Goal: Task Accomplishment & Management: Manage account settings

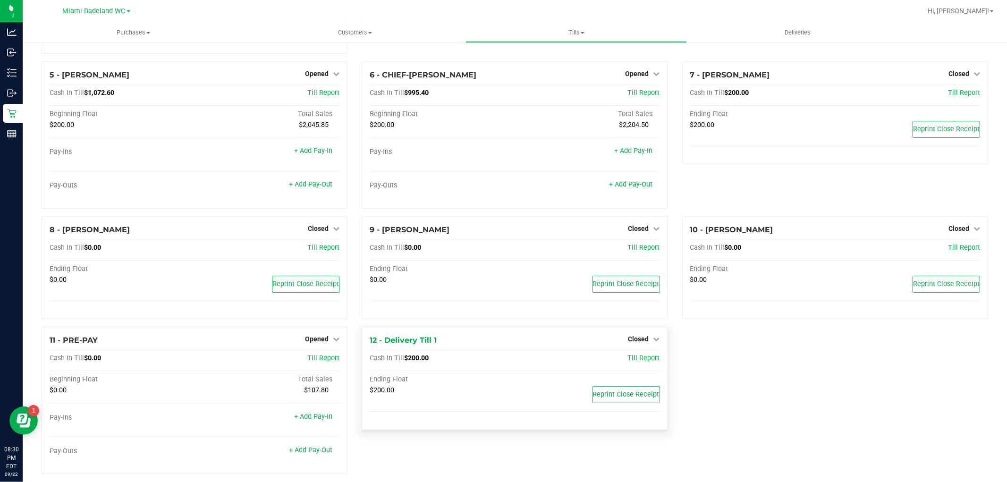
scroll to position [134, 0]
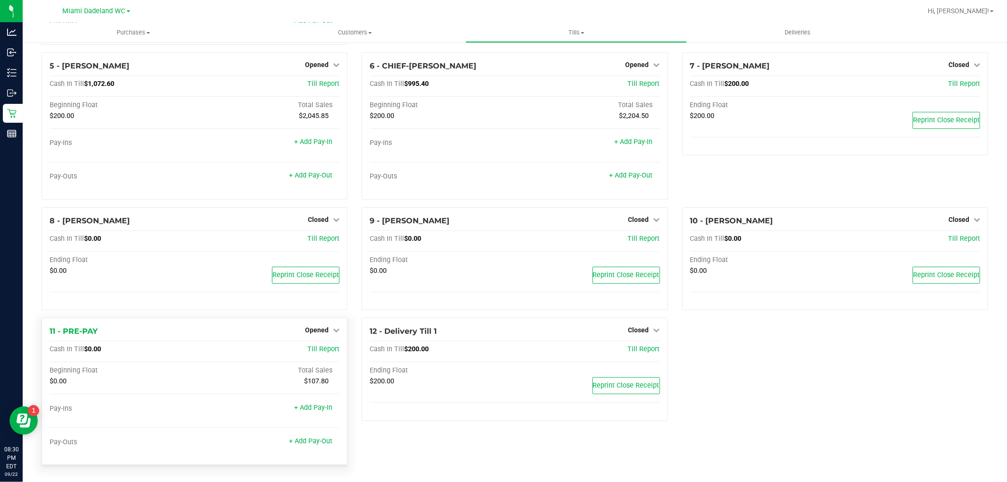
click at [326, 324] on div "Opened" at bounding box center [322, 329] width 34 height 11
click at [324, 334] on div "Opened" at bounding box center [322, 329] width 34 height 11
click at [320, 332] on span "Opened" at bounding box center [317, 330] width 24 height 8
click at [324, 351] on link "Close Till" at bounding box center [318, 350] width 25 height 8
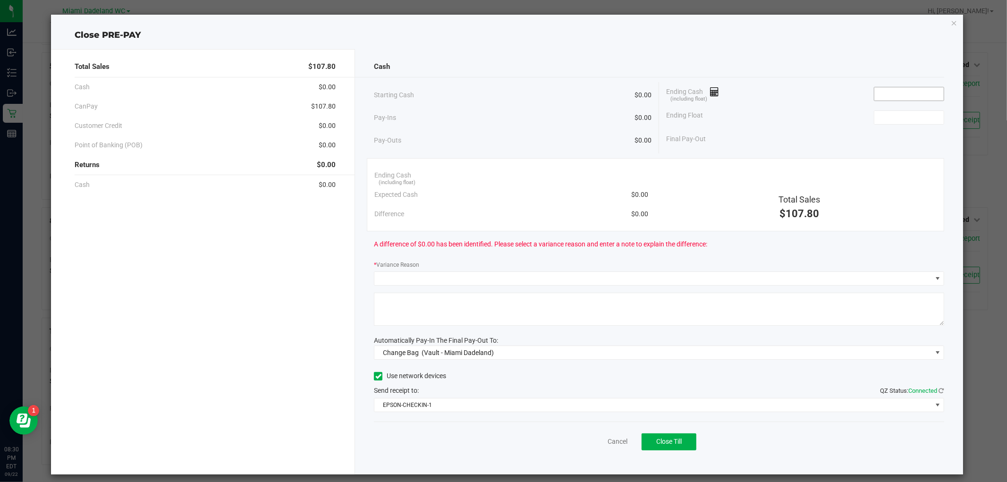
click at [902, 101] on span at bounding box center [909, 94] width 70 height 14
click at [884, 93] on input at bounding box center [909, 93] width 69 height 13
type input "$0.00"
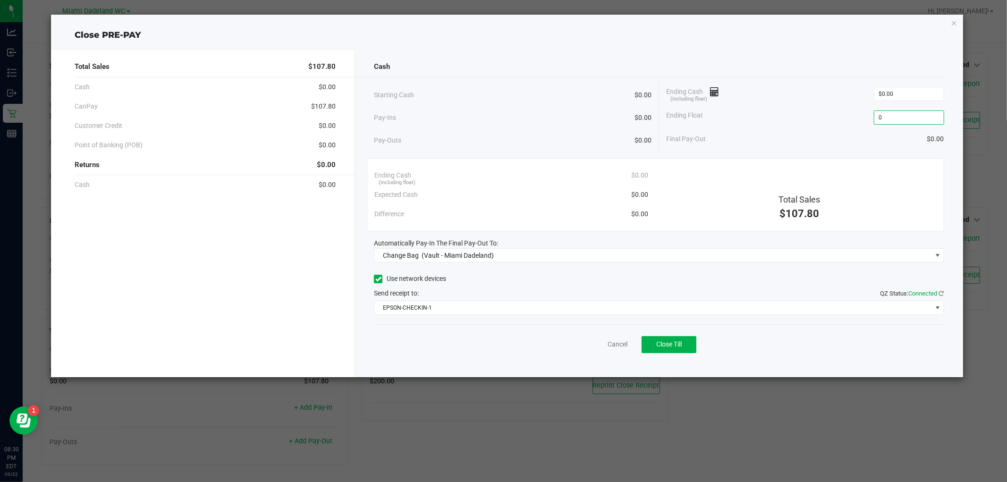
click at [898, 115] on input "0" at bounding box center [909, 117] width 69 height 13
type input "$0.00"
click at [837, 85] on div "Ending Cash (including float) $0.00" at bounding box center [805, 94] width 278 height 24
click at [518, 253] on span "Change Bag (Vault - Miami Dadeland)" at bounding box center [652, 255] width 557 height 13
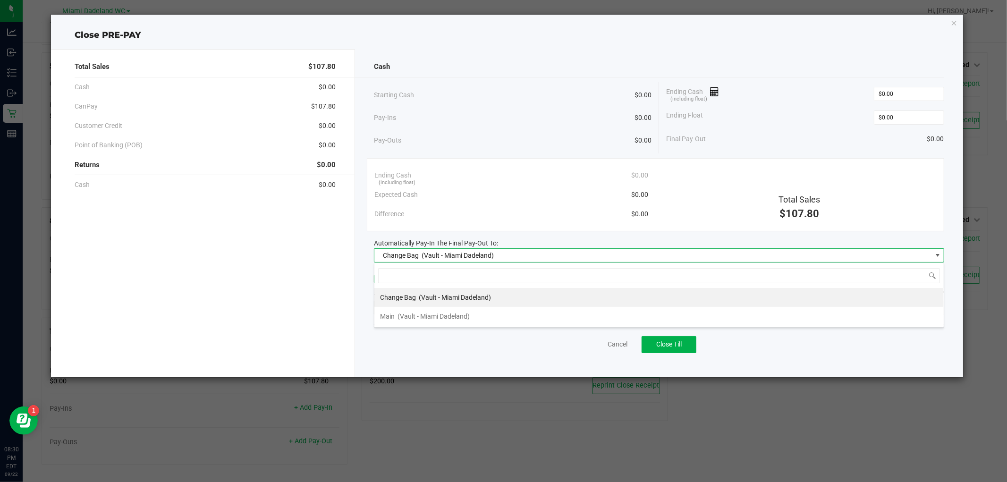
scroll to position [14, 570]
click at [423, 313] on span "(Vault - Miami Dadeland)" at bounding box center [434, 317] width 72 height 8
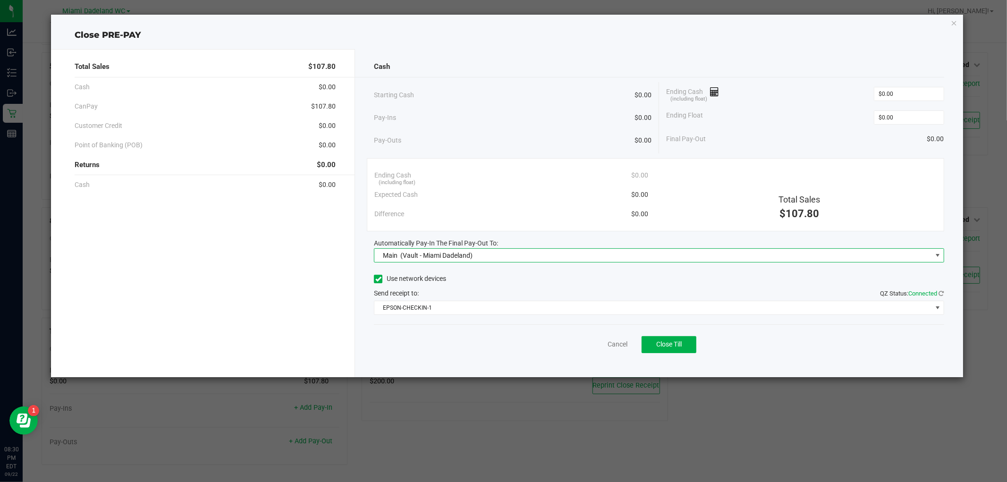
click at [456, 80] on div "Cash Starting Cash $0.00 Pay-Ins $0.00 Pay-Outs $0.00 Ending Cash (including fl…" at bounding box center [659, 213] width 608 height 328
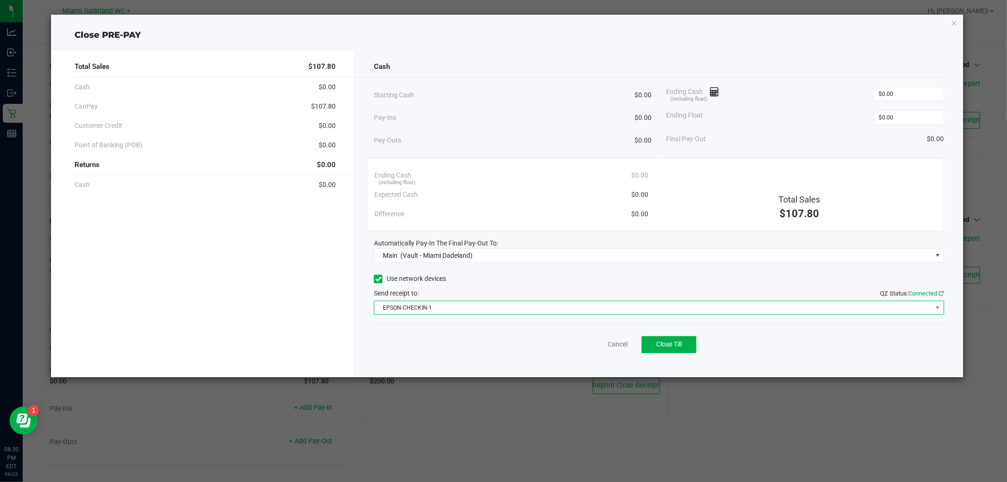
click at [550, 306] on span "EPSON-CHECKIN-1" at bounding box center [652, 307] width 557 height 13
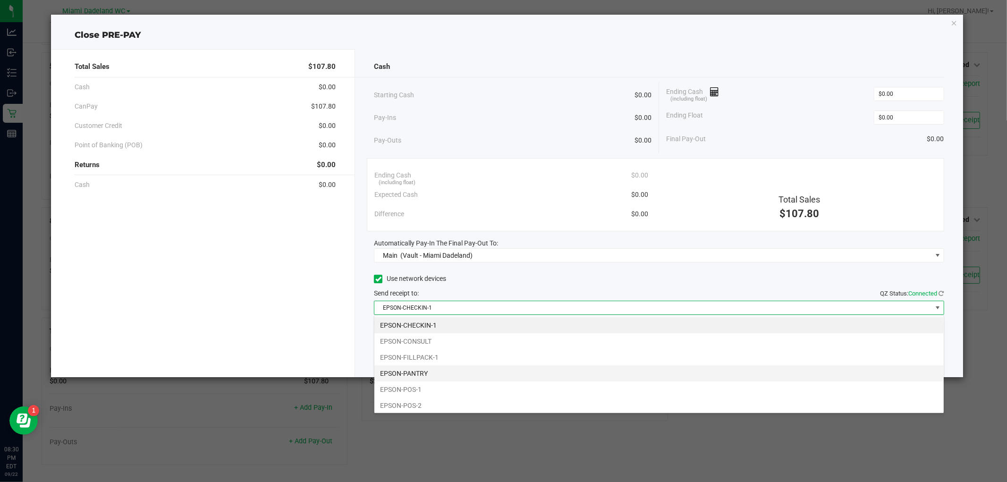
click at [487, 367] on li "EPSON-PANTRY" at bounding box center [658, 373] width 569 height 16
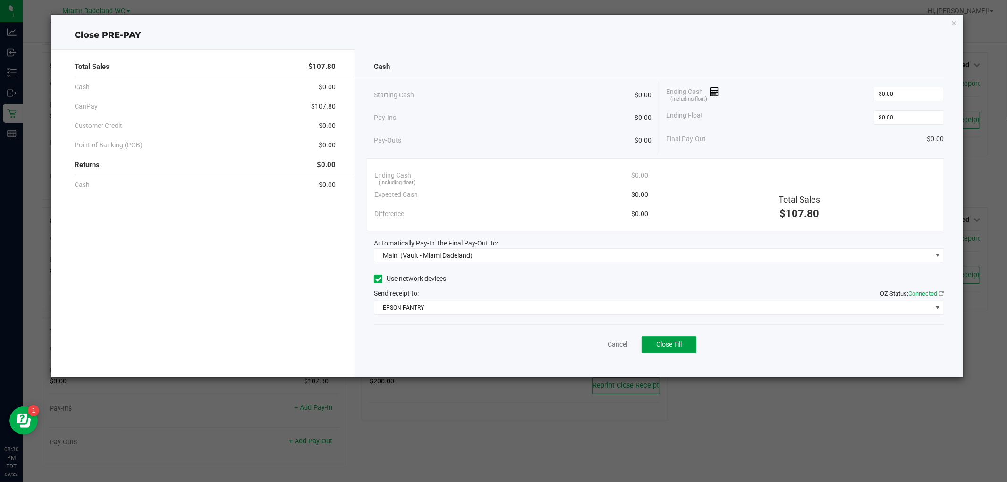
click at [691, 351] on button "Close Till" at bounding box center [669, 344] width 55 height 17
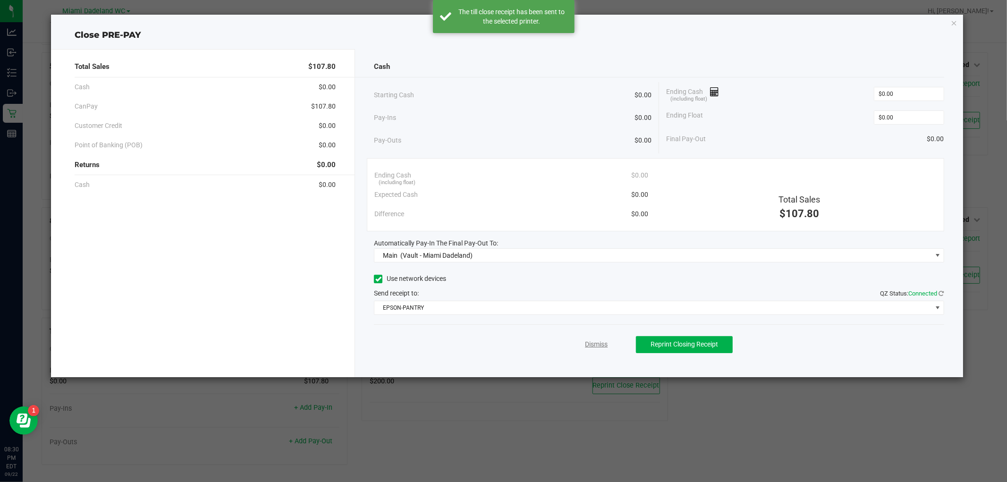
click at [600, 347] on link "Dismiss" at bounding box center [596, 345] width 23 height 10
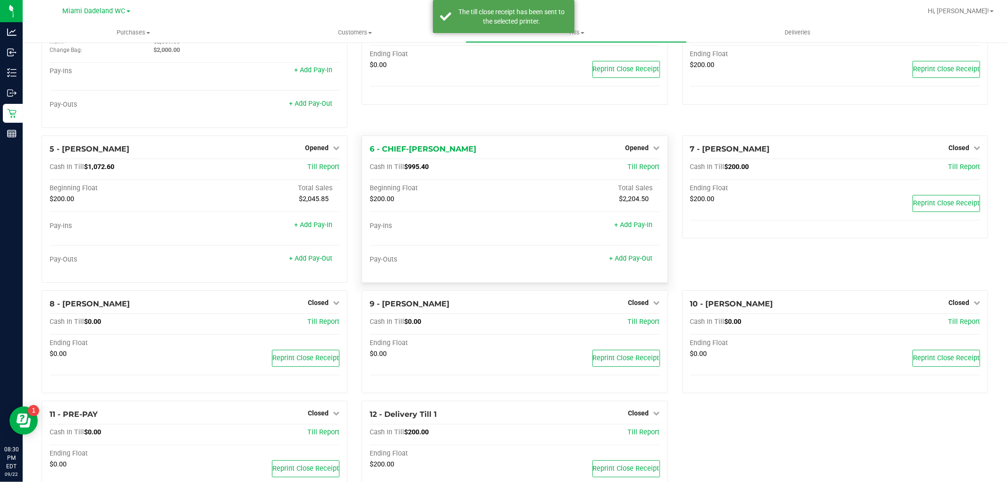
scroll to position [0, 0]
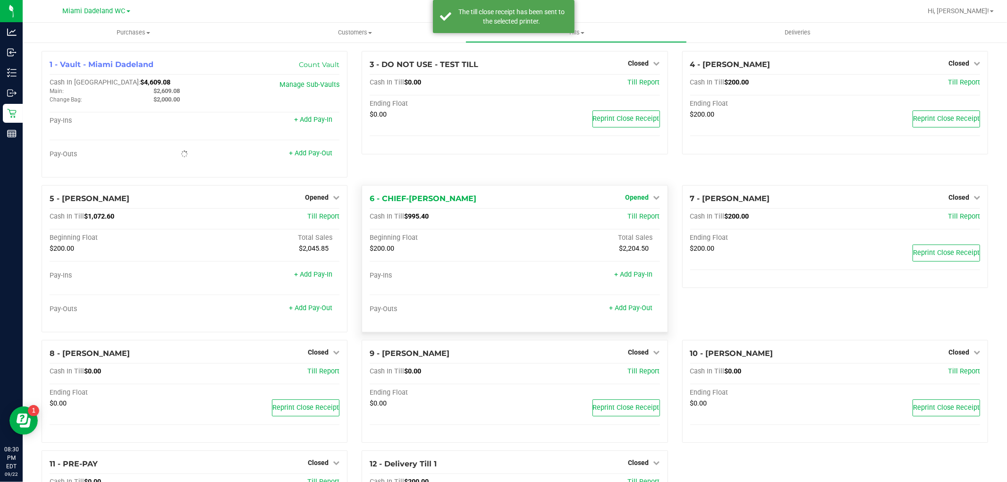
click at [630, 195] on span "Opened" at bounding box center [638, 198] width 24 height 8
click at [633, 223] on div "Close Till" at bounding box center [638, 217] width 70 height 12
click at [626, 213] on link "Close Till" at bounding box center [638, 217] width 25 height 8
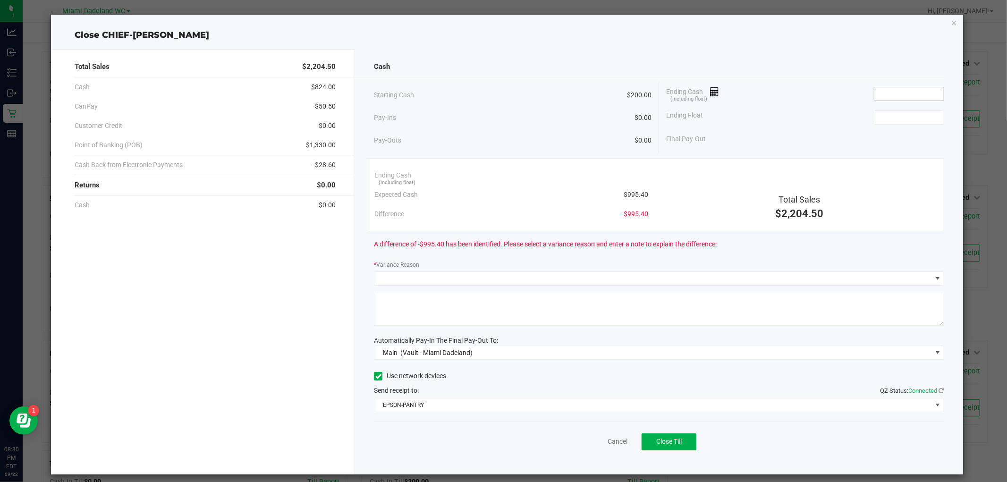
click at [909, 91] on input at bounding box center [909, 93] width 69 height 13
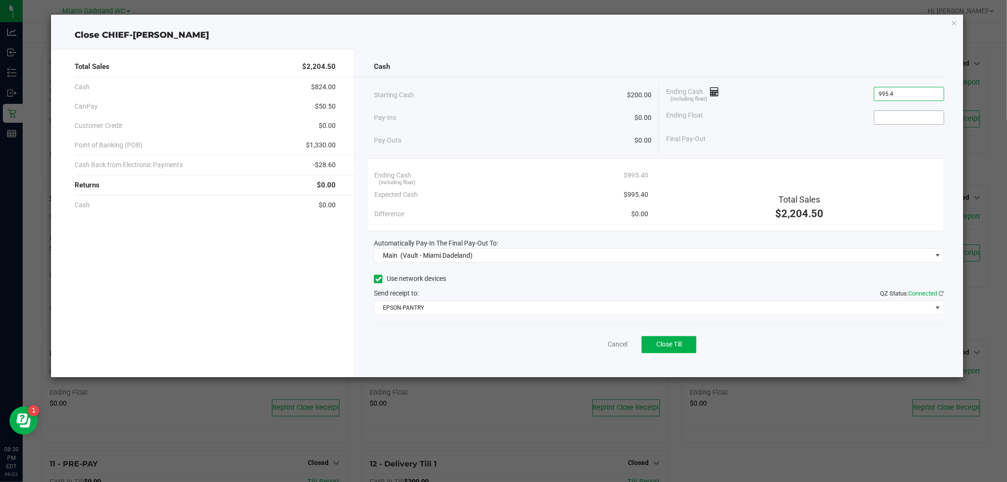
type input "$995.40"
click at [887, 115] on input at bounding box center [909, 117] width 69 height 13
type input "$200.00"
click at [823, 87] on div "Ending Cash (including float) $995.40" at bounding box center [805, 94] width 278 height 24
click at [546, 79] on div "Cash Starting Cash $200.00 Pay-Ins $0.00 Pay-Outs $0.00 Ending Cash (including …" at bounding box center [659, 213] width 608 height 328
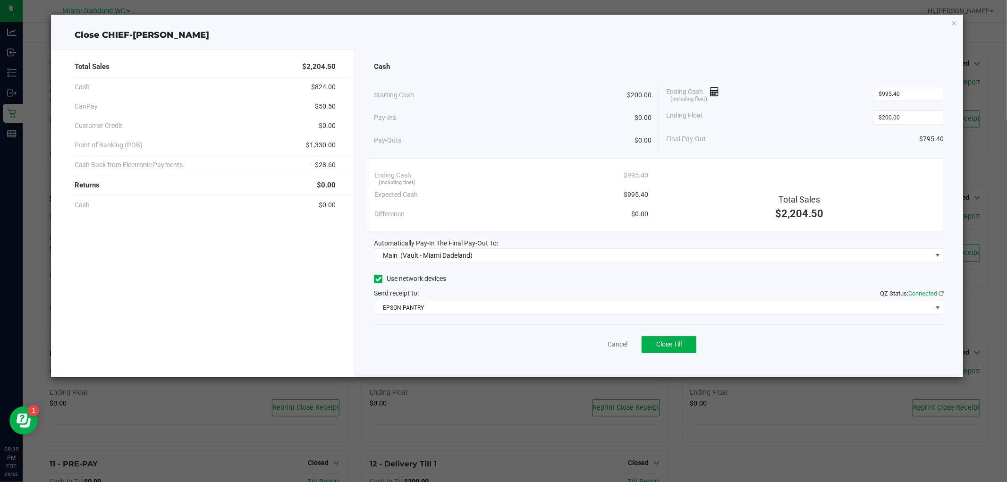
click at [799, 60] on div "Cash" at bounding box center [659, 67] width 570 height 20
click at [679, 345] on span "Close Till" at bounding box center [668, 344] width 25 height 8
click at [605, 347] on link "Dismiss" at bounding box center [596, 345] width 23 height 10
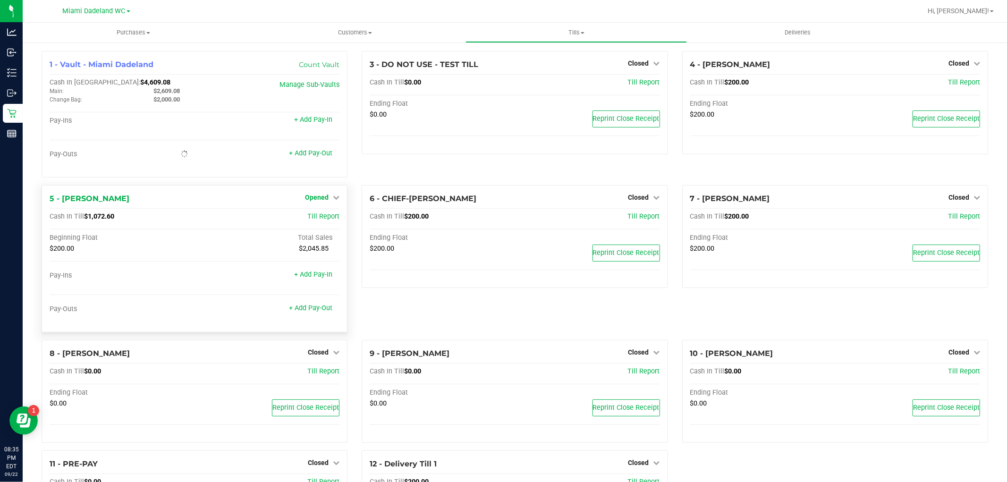
click at [315, 196] on span "Opened" at bounding box center [317, 198] width 24 height 8
click at [323, 217] on link "Close Till" at bounding box center [318, 217] width 25 height 8
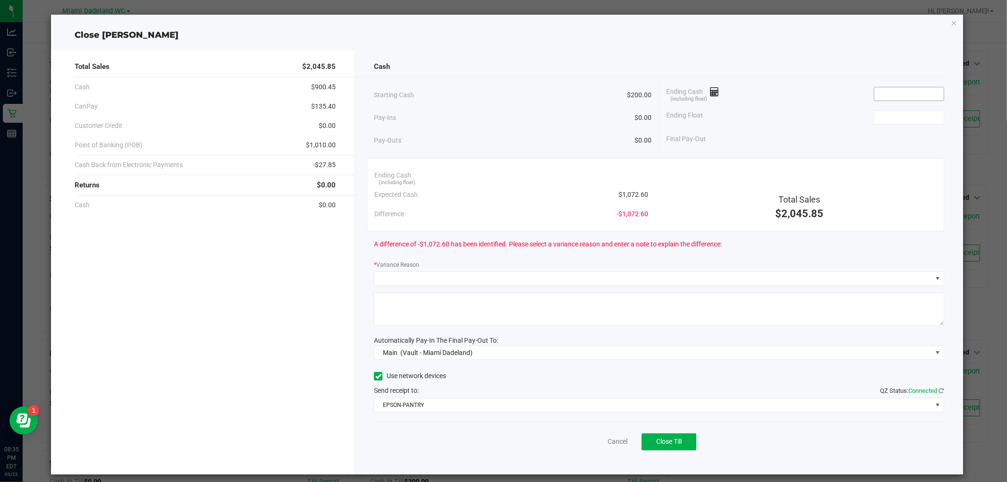
click at [905, 95] on input at bounding box center [909, 93] width 69 height 13
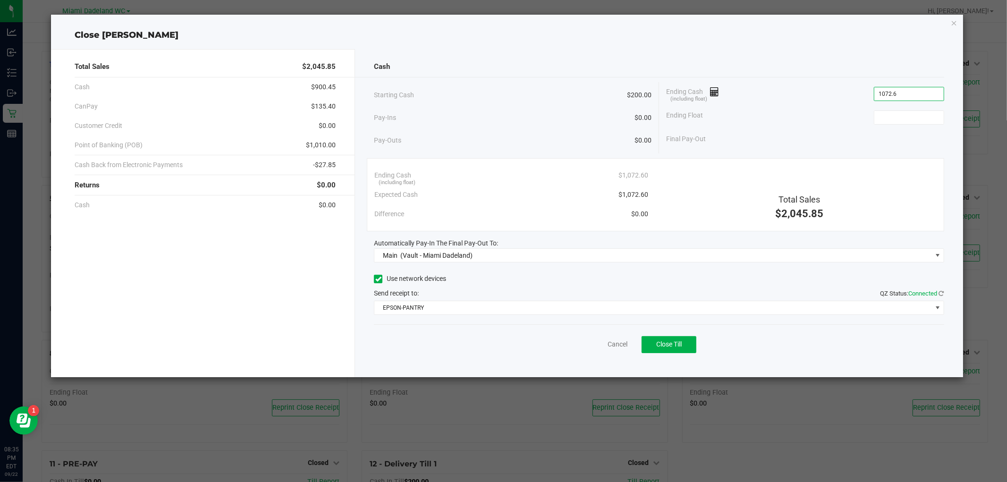
type input "$1,072.60"
click at [782, 124] on div "Ending Float 200" at bounding box center [805, 118] width 278 height 24
type input "$200.00"
click at [679, 346] on span "Close Till" at bounding box center [668, 344] width 25 height 8
click at [599, 337] on div "Dismiss Reprint Closing Receipt" at bounding box center [659, 342] width 570 height 36
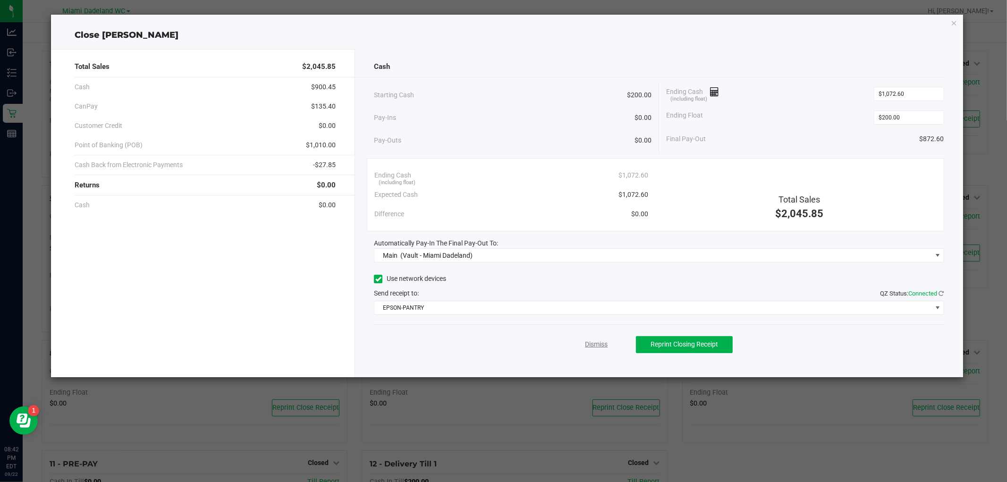
click at [599, 343] on link "Dismiss" at bounding box center [596, 345] width 23 height 10
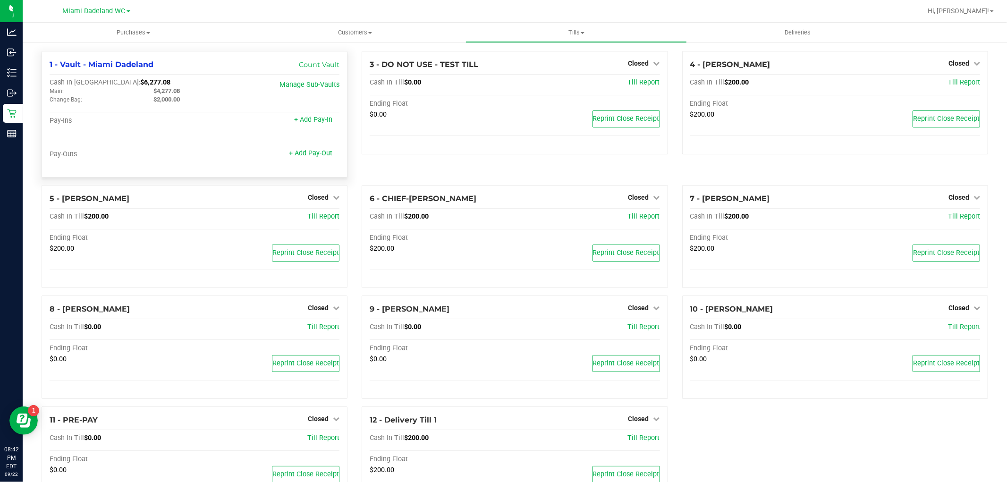
click at [140, 80] on span "$6,277.08" at bounding box center [155, 82] width 30 height 8
click at [140, 79] on span "$6,277.08" at bounding box center [155, 82] width 30 height 8
copy span "6,277.08"
click at [586, 35] on span "Tills" at bounding box center [576, 32] width 221 height 8
click at [535, 70] on span "Reconcile e-payments" at bounding box center [513, 68] width 94 height 8
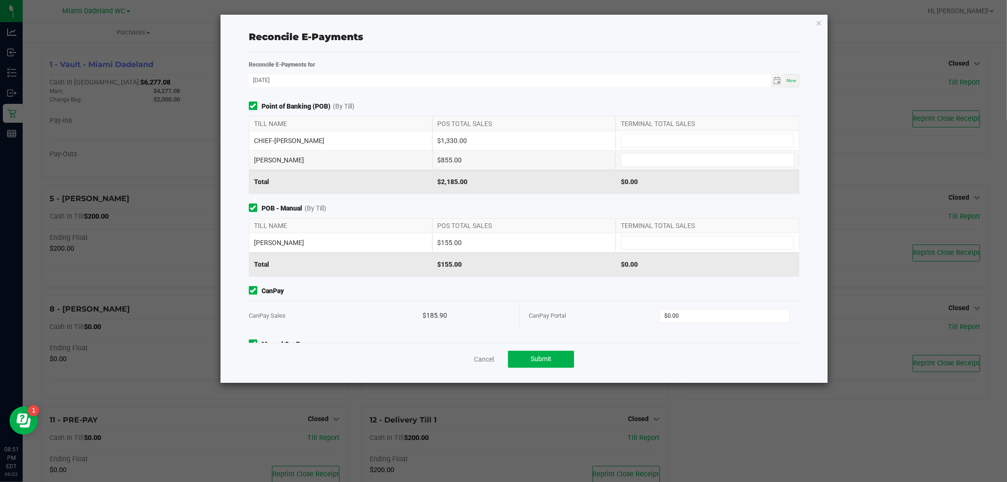
scroll to position [50, 0]
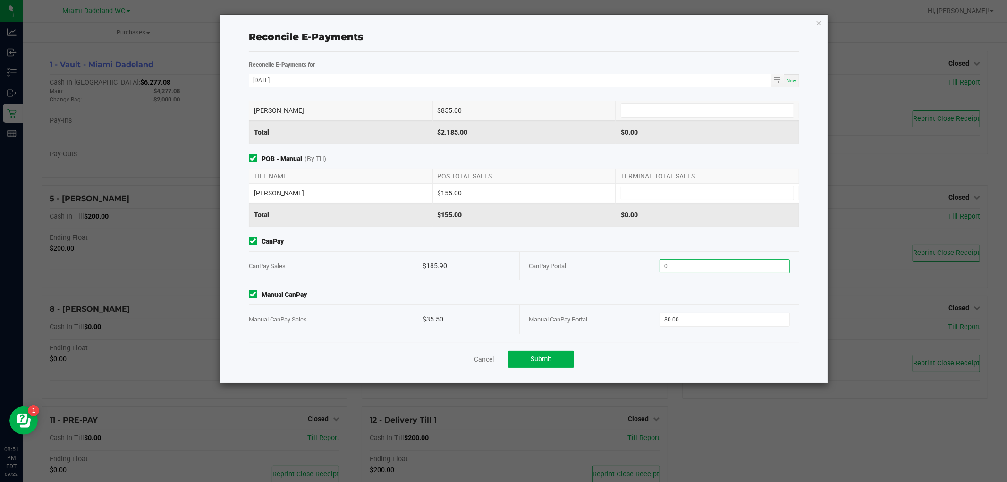
click at [756, 261] on input "0" at bounding box center [724, 266] width 129 height 13
type input "$185.90"
type input "$35.50"
click at [600, 248] on div "CanPay CanPay Sales $185.90 CanPay Portal $185.90" at bounding box center [524, 259] width 565 height 44
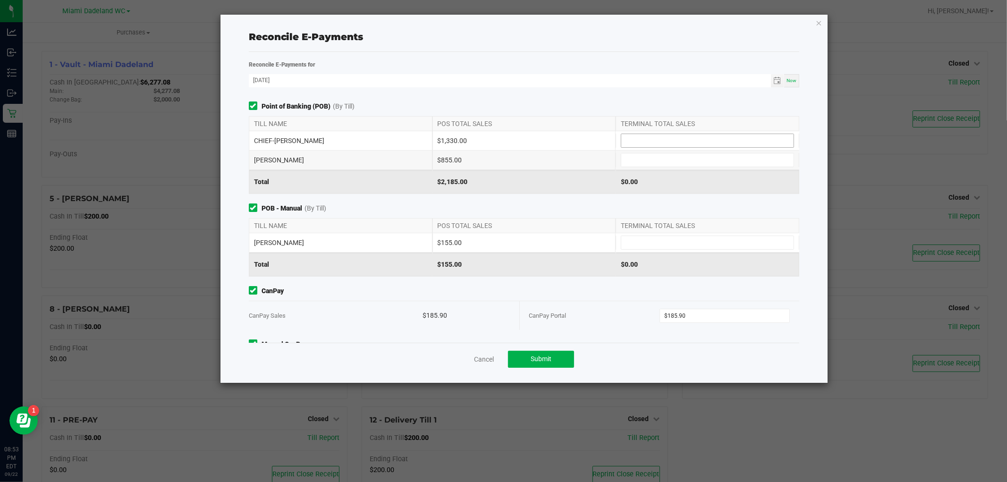
click at [715, 138] on input at bounding box center [707, 140] width 172 height 13
type input "$1,330.00"
drag, startPoint x: 371, startPoint y: 45, endPoint x: 678, endPoint y: 174, distance: 332.5
click at [373, 45] on div "Reconcile E-Payments" at bounding box center [524, 37] width 551 height 30
click at [683, 158] on input at bounding box center [707, 159] width 172 height 13
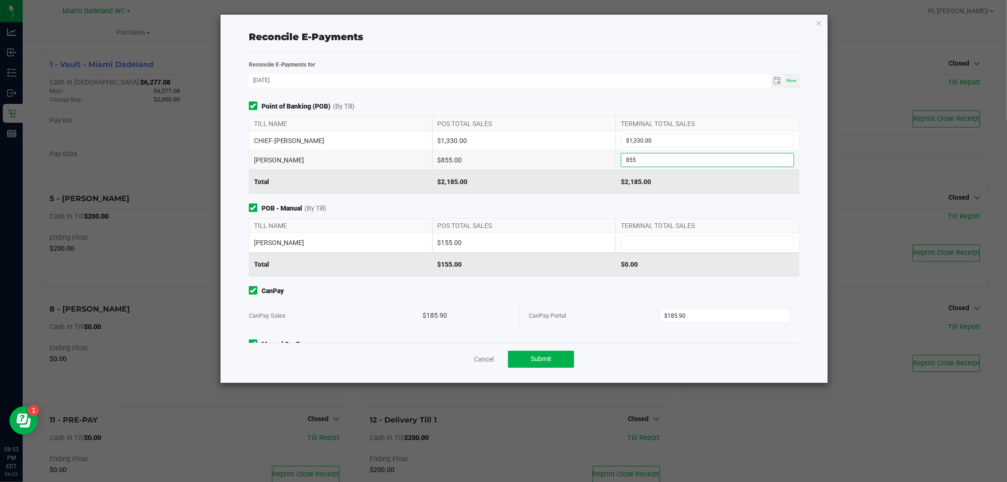
type input "$855.00"
type input "$185.90"
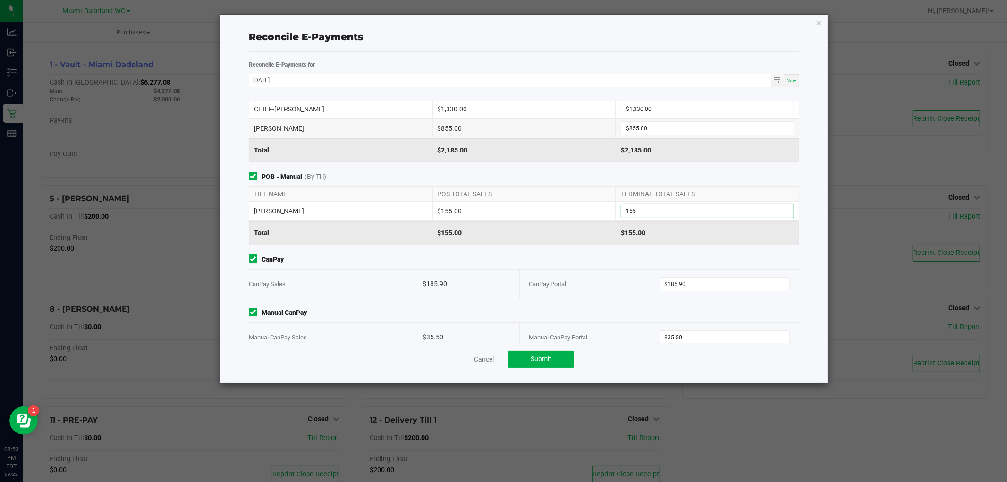
scroll to position [50, 0]
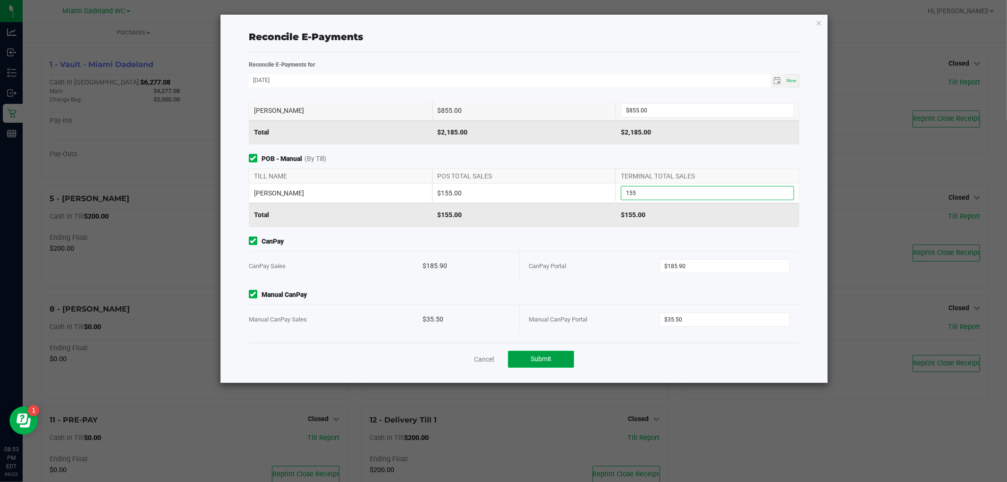
type input "$155.00"
click at [529, 359] on button "Submit" at bounding box center [541, 359] width 66 height 17
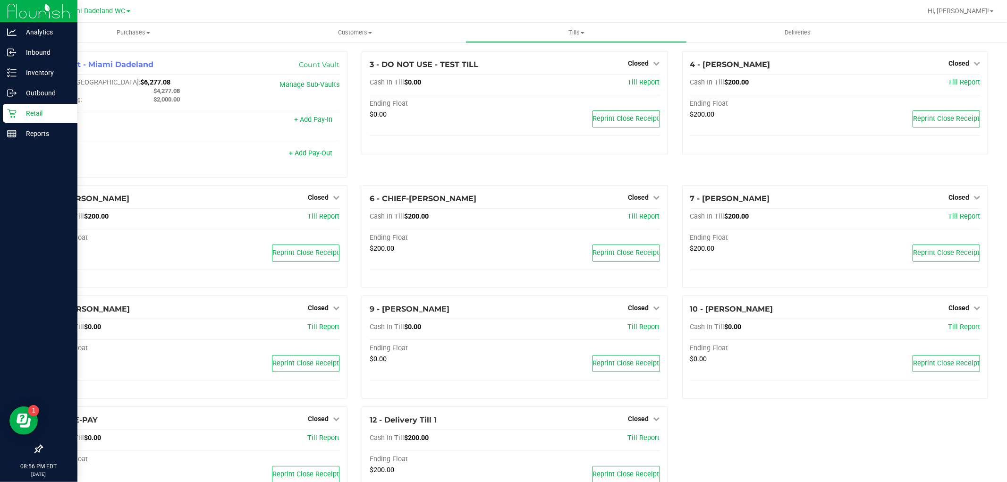
click at [35, 114] on p "Retail" at bounding box center [45, 113] width 57 height 11
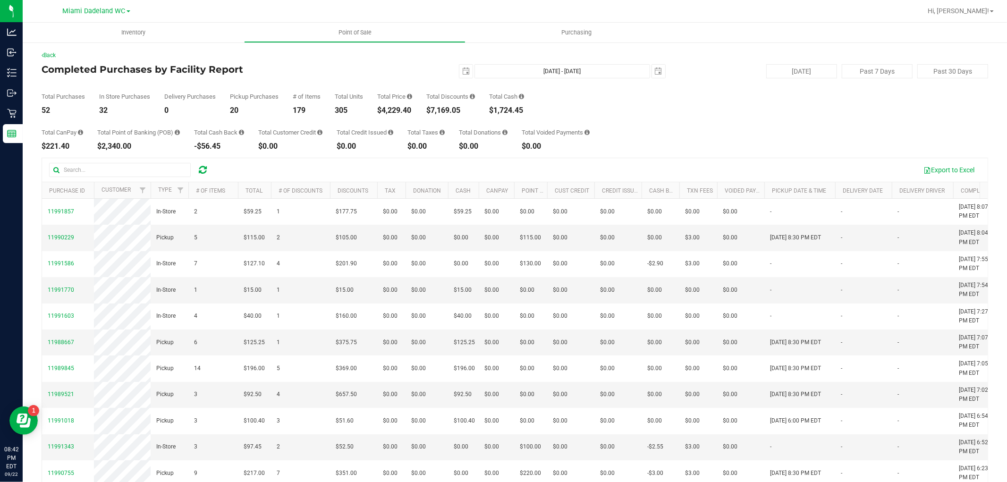
click at [399, 111] on div "$4,229.40" at bounding box center [394, 111] width 35 height 8
copy div "4,229.40"
click at [459, 65] on span "select" at bounding box center [465, 71] width 13 height 13
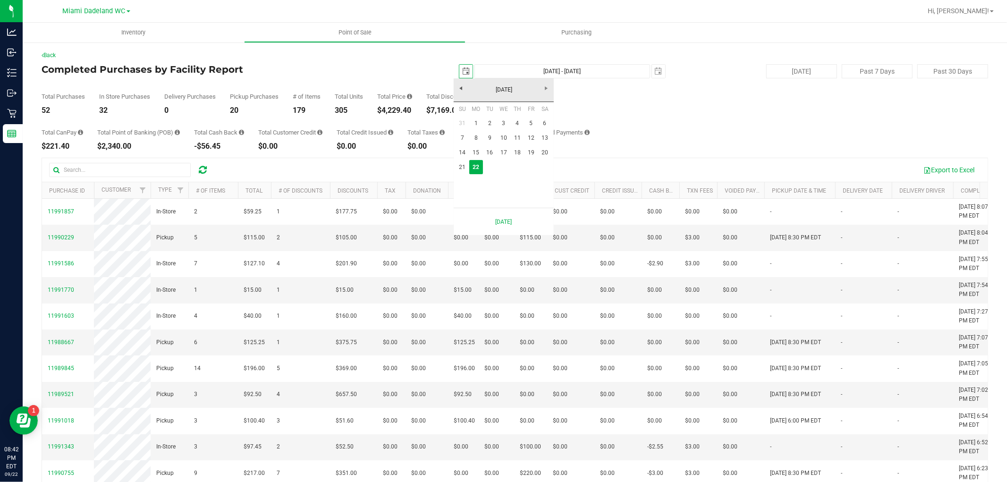
scroll to position [0, 24]
click at [614, 102] on div "Total Purchases 52 In Store Purchases 32 Delivery Purchases 0 Pickup Purchases …" at bounding box center [515, 96] width 947 height 36
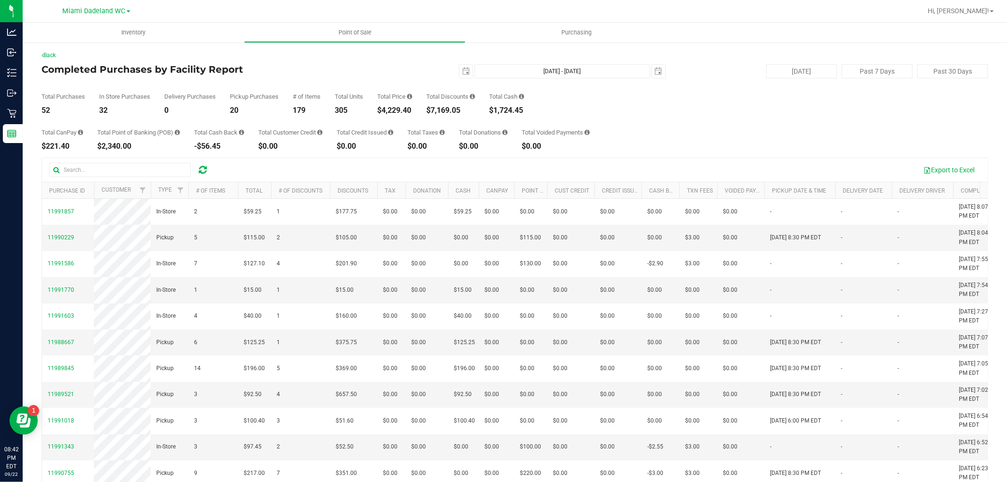
click at [398, 112] on div "$4,229.40" at bounding box center [394, 111] width 35 height 8
copy div "4,229.40"
click at [449, 107] on div "$7,169.05" at bounding box center [450, 111] width 49 height 8
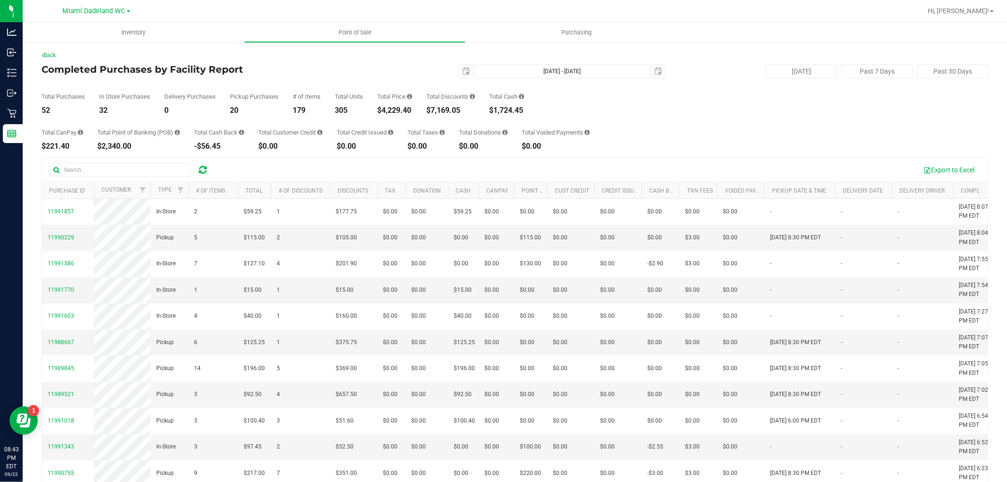
copy div "7,169.05"
click at [409, 108] on div "$4,229.40" at bounding box center [394, 111] width 35 height 8
click at [408, 108] on div "$4,229.40" at bounding box center [394, 111] width 35 height 8
copy div "4,229.40"
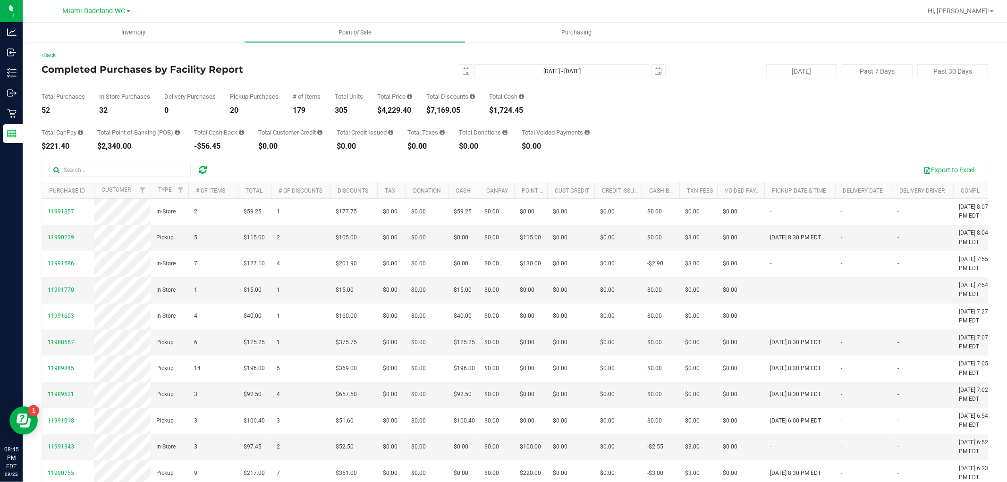
copy div "4,229.40"
click at [459, 65] on span "select" at bounding box center [465, 71] width 13 height 13
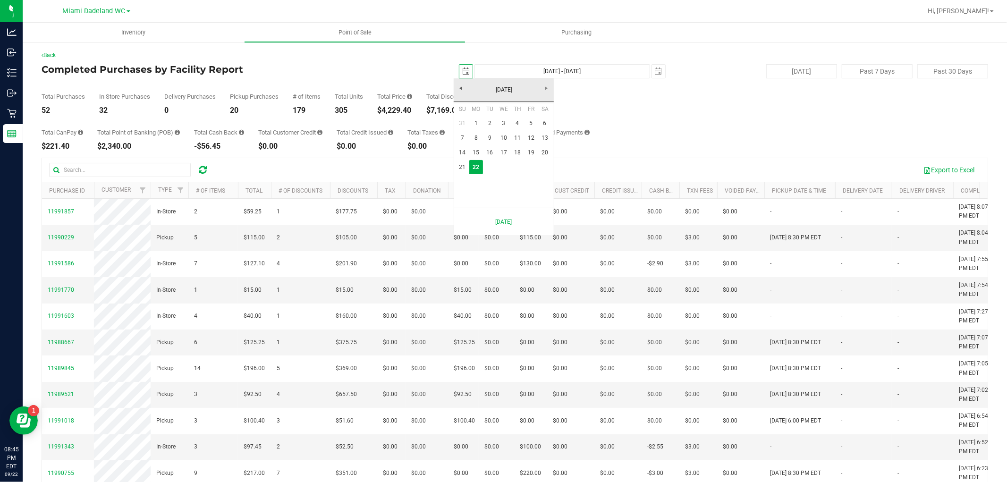
scroll to position [0, 24]
click at [475, 121] on link "1" at bounding box center [476, 123] width 14 height 15
type input "2025-09-01"
type input "Sep 1, 2025 - Sep 22, 2025"
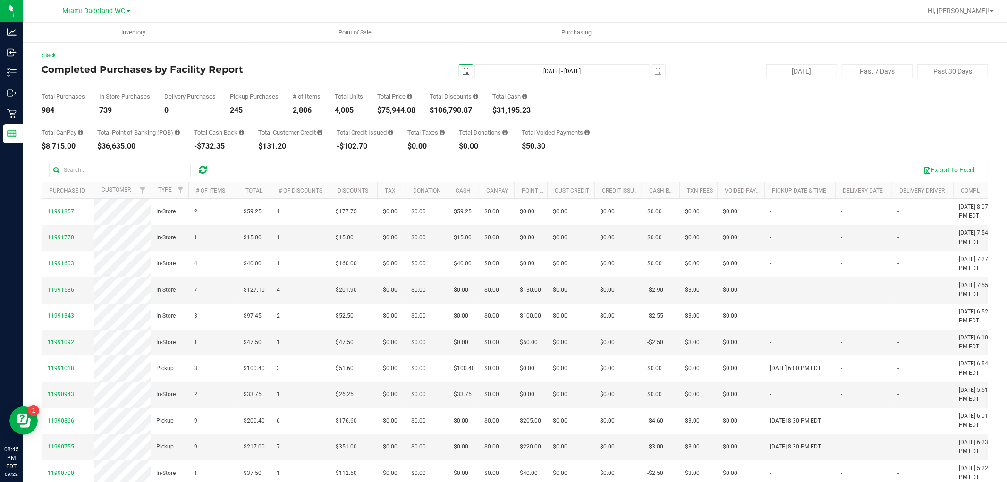
click at [399, 109] on div "$75,944.08" at bounding box center [396, 111] width 38 height 8
copy div "75,944.08"
click at [462, 73] on span "select" at bounding box center [466, 72] width 8 height 8
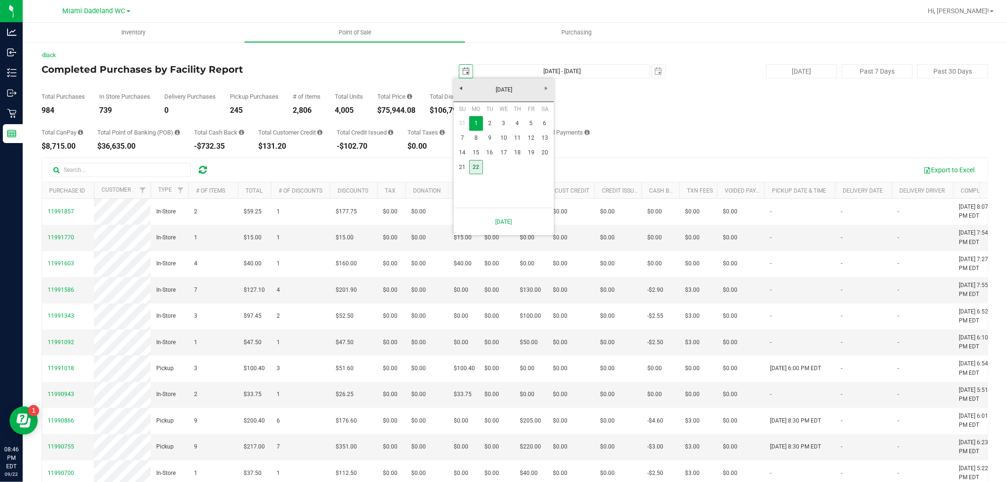
click at [474, 172] on link "22" at bounding box center [476, 167] width 14 height 15
type input "2025-09-22"
type input "Sep 22, 2025 - Sep 22, 2025"
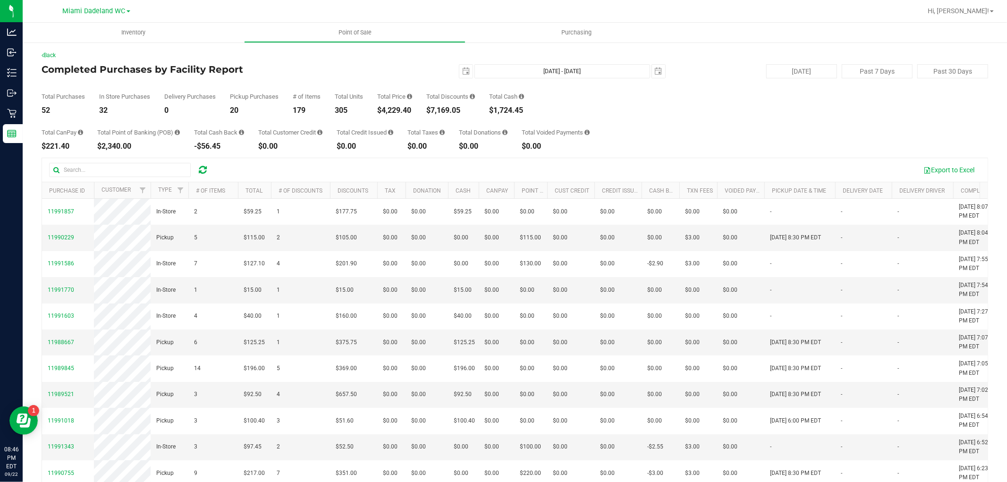
click at [520, 111] on div "$1,724.45" at bounding box center [506, 111] width 35 height 8
copy div "1,724.45"
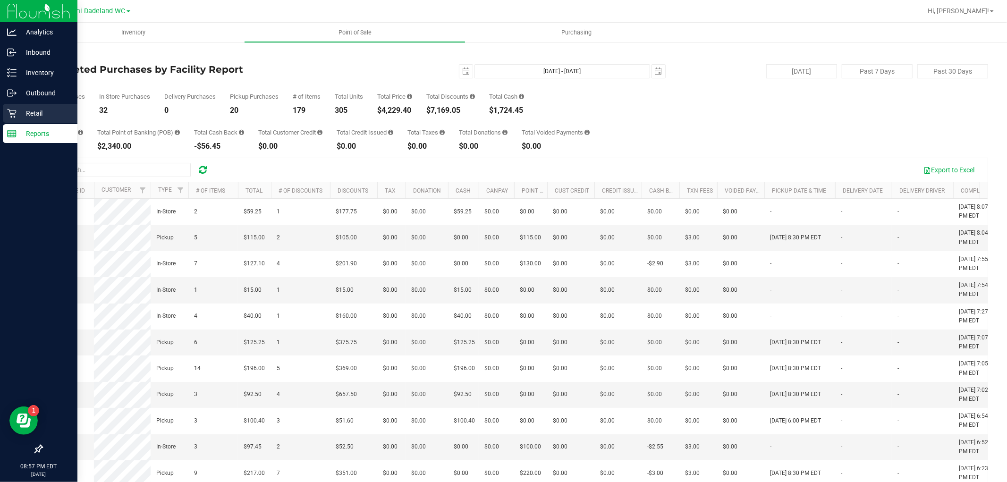
click at [34, 113] on p "Retail" at bounding box center [45, 113] width 57 height 11
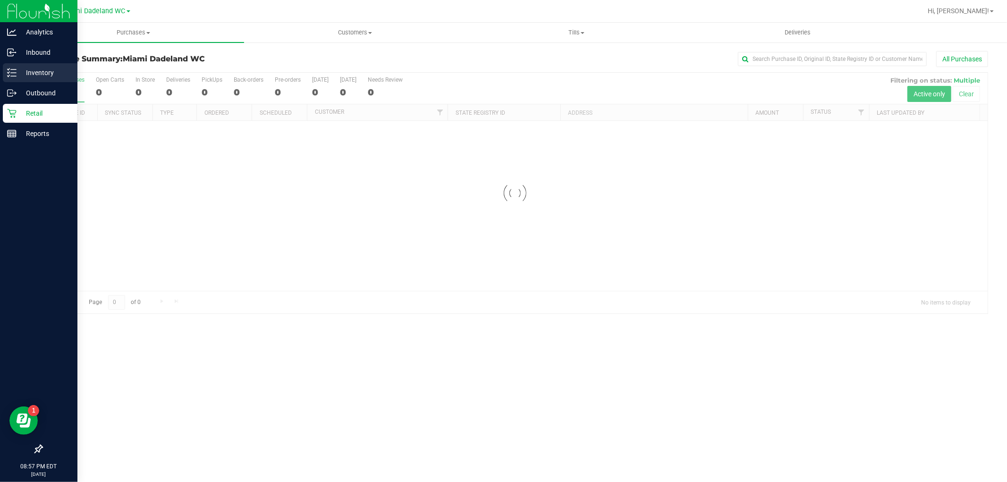
click at [36, 77] on p "Inventory" at bounding box center [45, 72] width 57 height 11
click at [44, 68] on p "Inventory" at bounding box center [45, 72] width 57 height 11
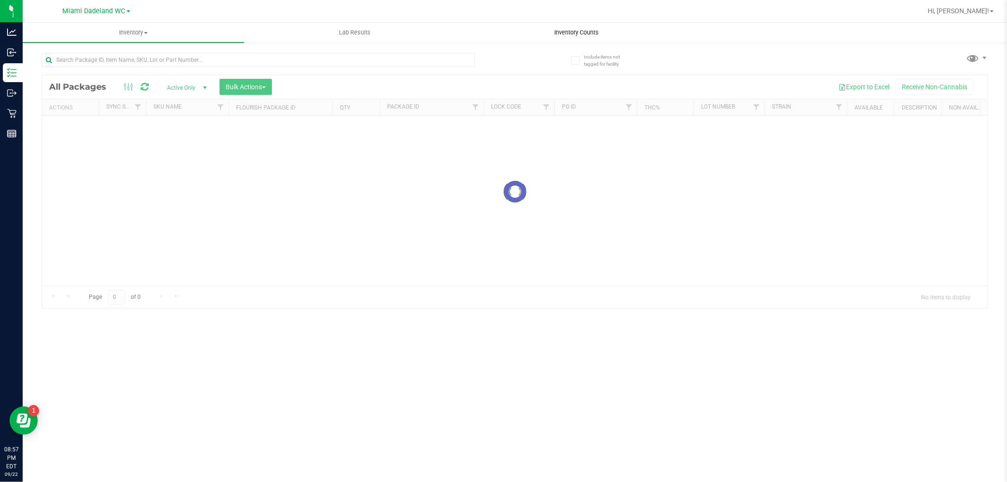
click at [576, 32] on span "Inventory Counts" at bounding box center [577, 32] width 70 height 8
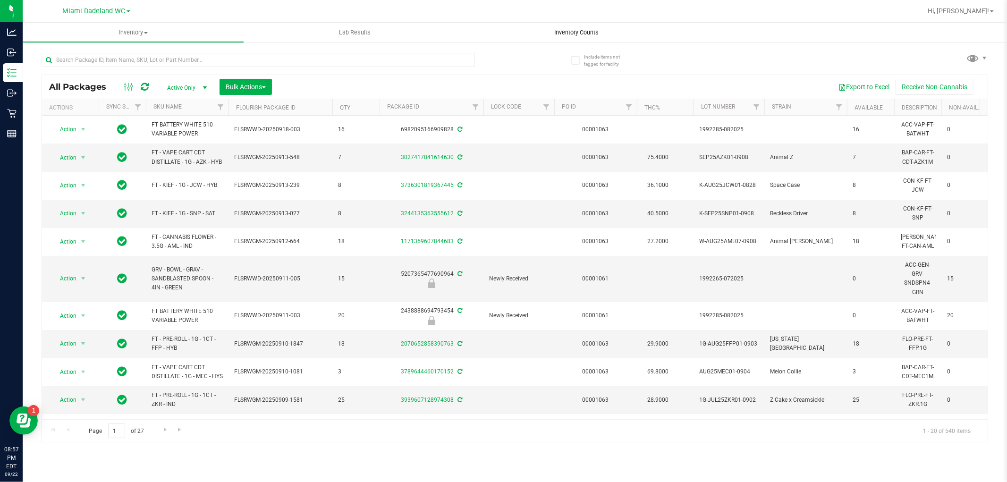
click at [572, 30] on span "Inventory Counts" at bounding box center [577, 32] width 70 height 8
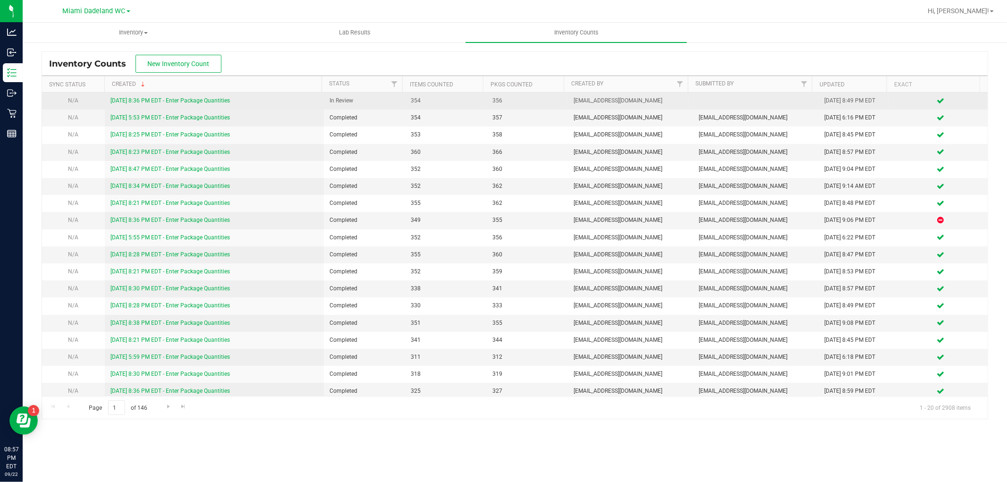
click at [220, 101] on link "9/22/25 8:36 PM EDT - Enter Package Quantities" at bounding box center [169, 100] width 119 height 7
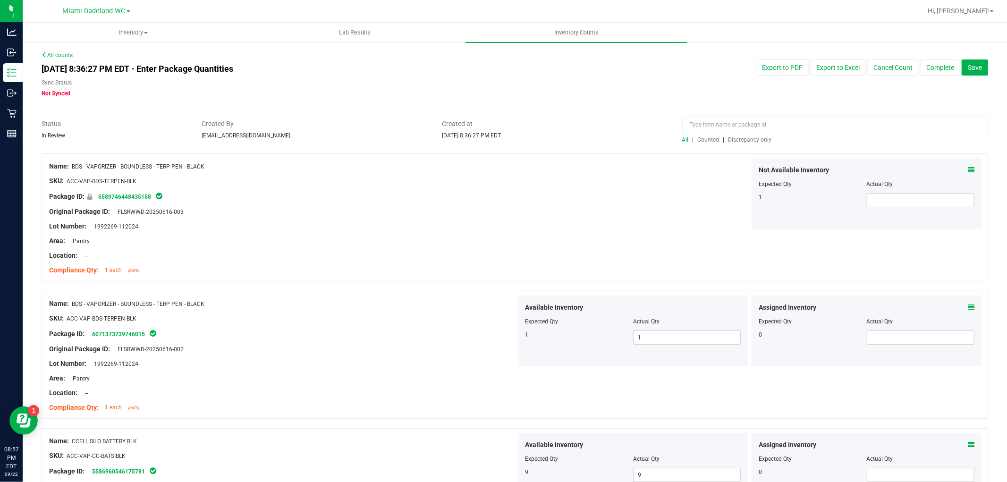
click at [737, 139] on span "Discrepancy only" at bounding box center [750, 139] width 43 height 7
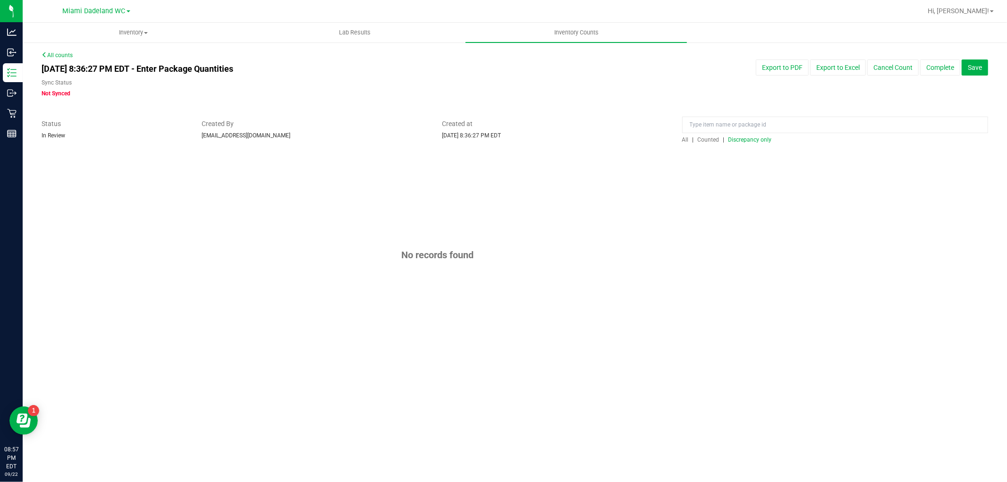
click at [737, 139] on span "Discrepancy only" at bounding box center [750, 139] width 43 height 7
click at [949, 65] on button "Complete" at bounding box center [940, 67] width 40 height 16
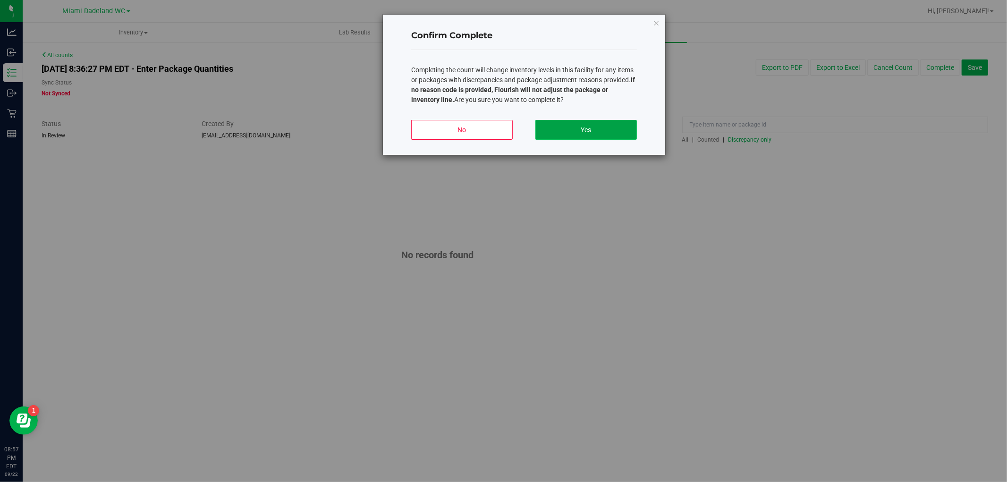
click at [632, 135] on button "Yes" at bounding box center [586, 130] width 102 height 20
